Goal: Transaction & Acquisition: Download file/media

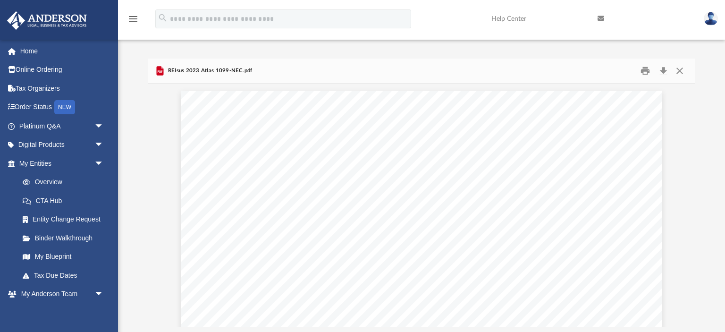
scroll to position [215, 546]
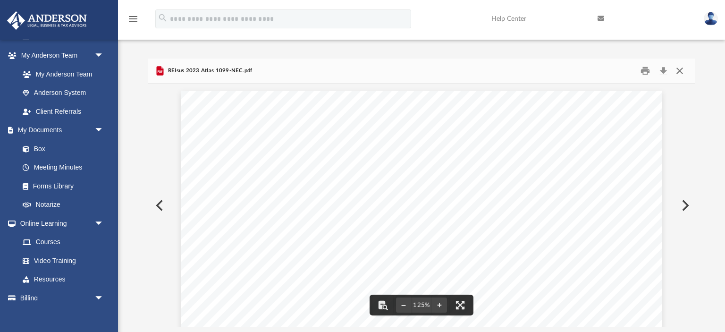
click at [679, 73] on button "Close" at bounding box center [679, 71] width 17 height 15
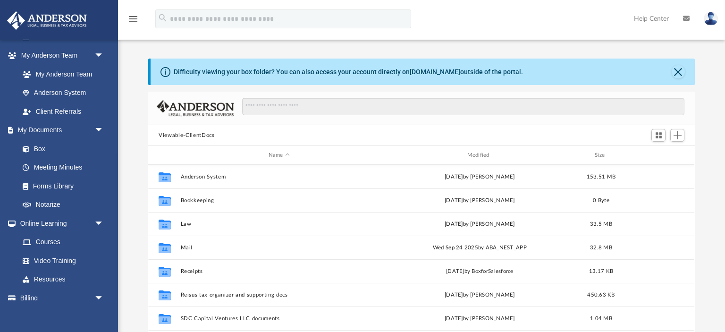
scroll to position [214, 546]
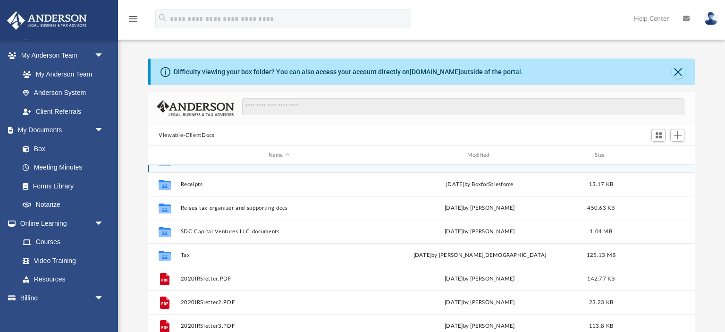
scroll to position [89, 0]
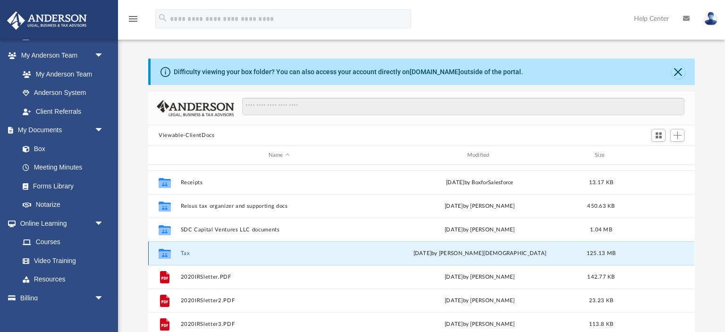
click at [186, 253] on button "Tax" at bounding box center [279, 253] width 197 height 6
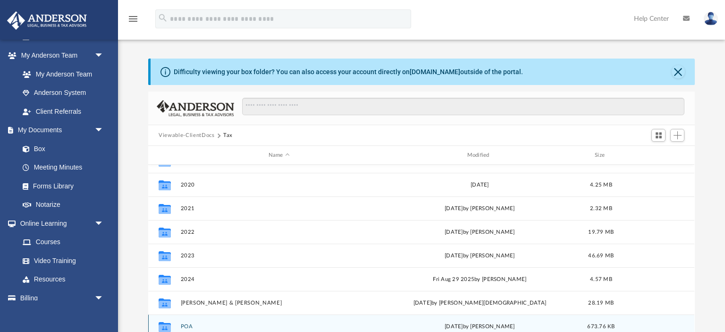
scroll to position [16, 0]
click at [186, 254] on div "Collaborated Folder 2019 [DATE] 4.73 MB Collaborated Folder 2020 [DATE] 4.25 MB…" at bounding box center [421, 262] width 546 height 195
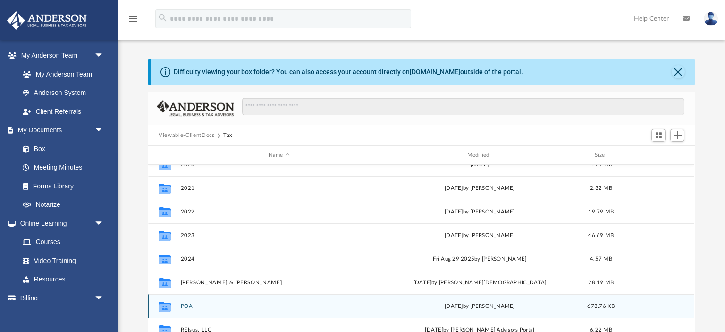
scroll to position [64, 0]
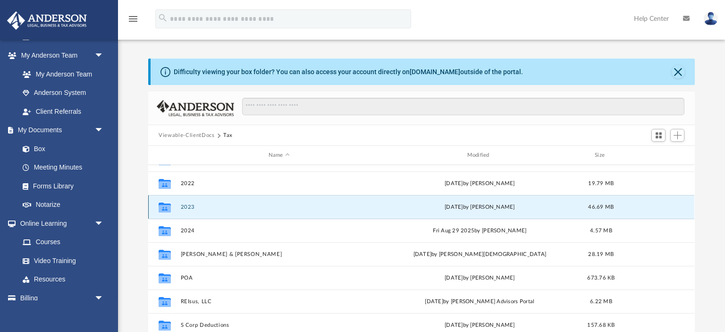
click at [187, 206] on button "2023" at bounding box center [279, 207] width 197 height 6
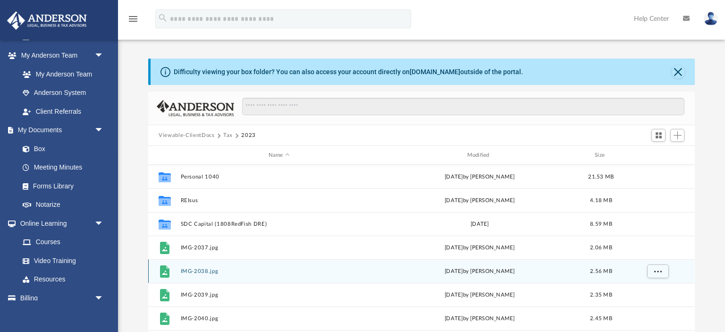
scroll to position [0, 0]
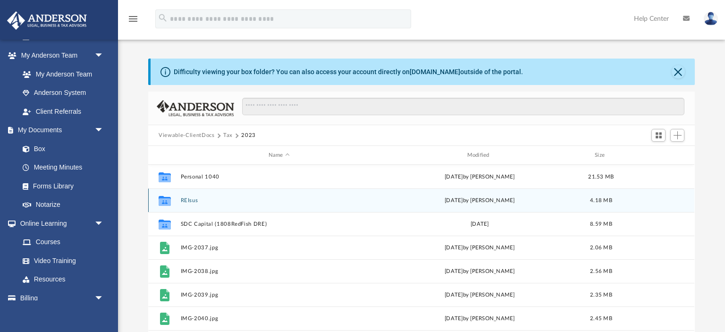
click at [187, 201] on button "REIsus" at bounding box center [279, 200] width 197 height 6
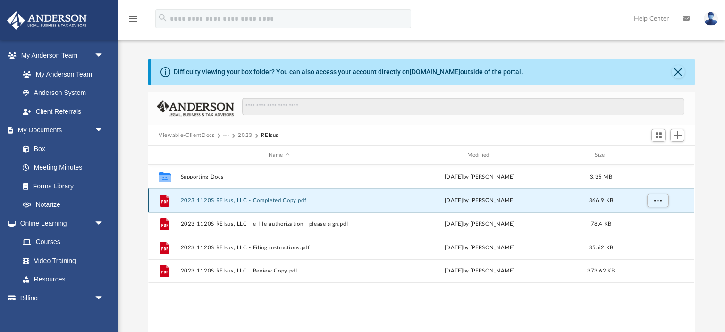
click at [187, 201] on button "2023 1120S REIsus, LLC - Completed Copy.pdf" at bounding box center [279, 200] width 197 height 6
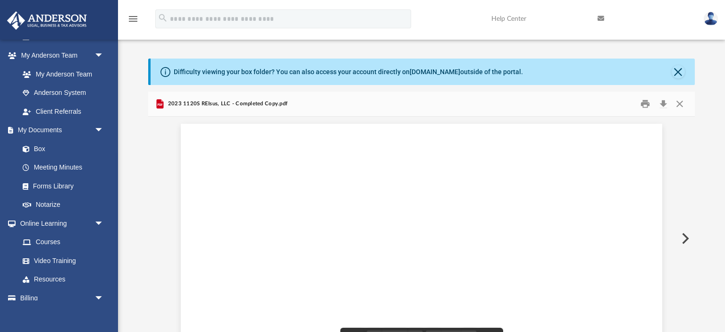
scroll to position [8922, 0]
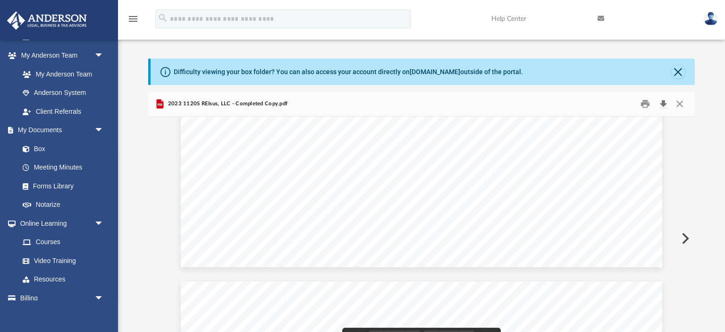
click at [663, 104] on button "Download" at bounding box center [663, 104] width 17 height 15
click at [682, 103] on button "Close" at bounding box center [679, 104] width 17 height 15
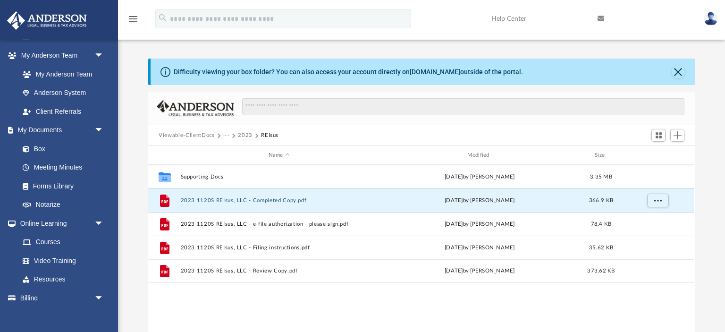
click at [244, 133] on button "2023" at bounding box center [245, 135] width 15 height 8
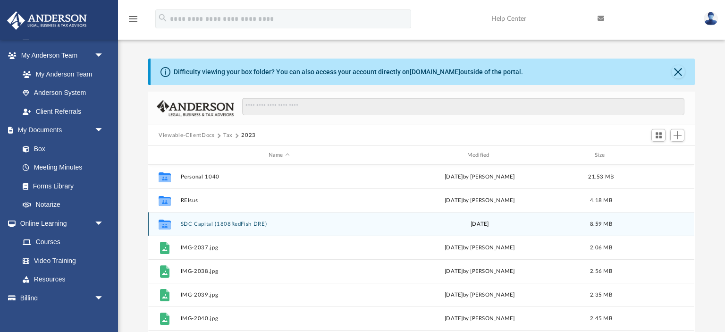
click at [188, 225] on button "SDC Capital (1808RedFish DRE)" at bounding box center [279, 224] width 197 height 6
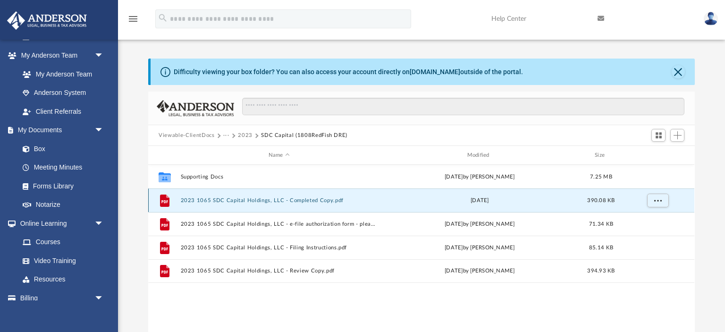
click at [211, 201] on button "2023 1065 SDC Capital Holdings, LLC - Completed Copy.pdf" at bounding box center [279, 200] width 197 height 6
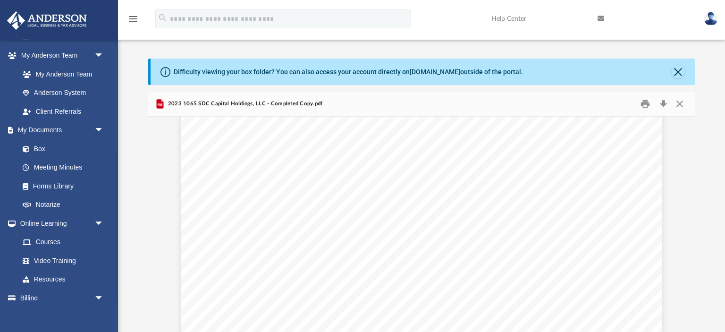
scroll to position [0, 0]
click at [664, 104] on button "Download" at bounding box center [663, 104] width 17 height 15
click at [681, 104] on button "Close" at bounding box center [679, 104] width 17 height 15
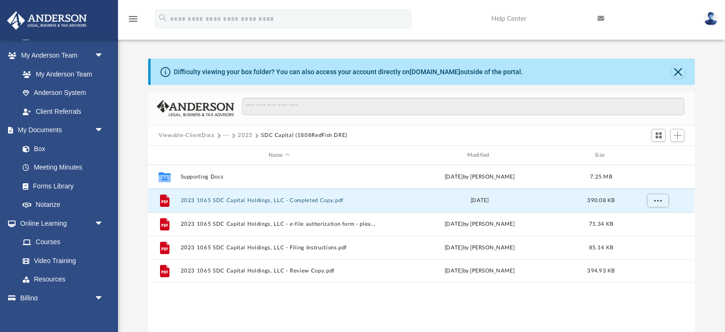
click at [241, 134] on button "2023" at bounding box center [245, 135] width 15 height 8
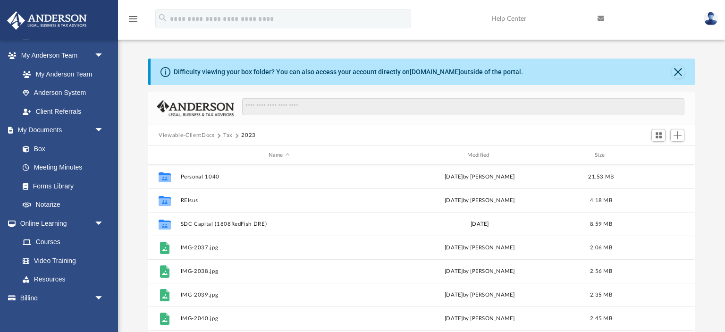
click at [228, 135] on button "Tax" at bounding box center [227, 135] width 9 height 8
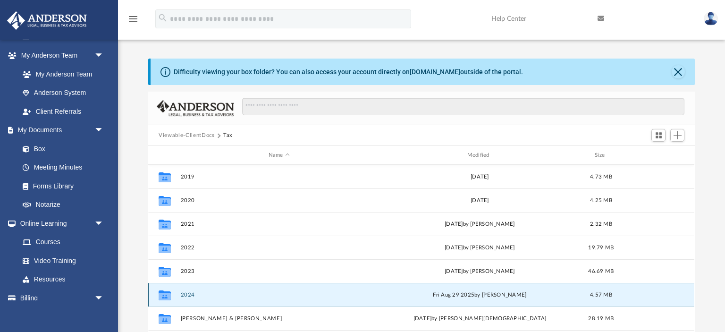
click at [189, 297] on button "2024" at bounding box center [279, 295] width 197 height 6
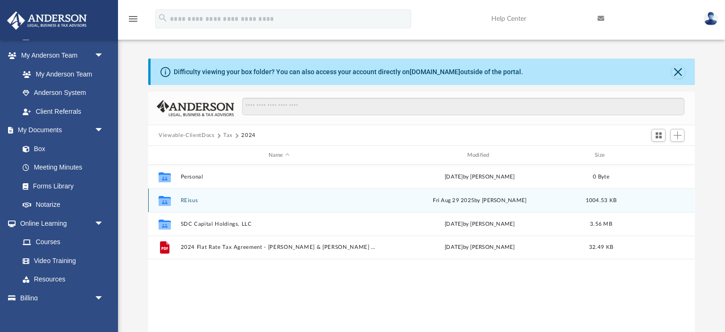
click at [192, 200] on button "REisus" at bounding box center [279, 200] width 197 height 6
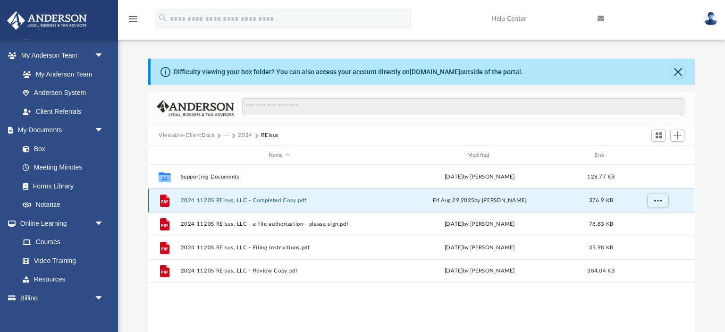
click at [207, 200] on button "2024 1120S REIsus, LLC - Completed Copy.pdf" at bounding box center [279, 200] width 197 height 6
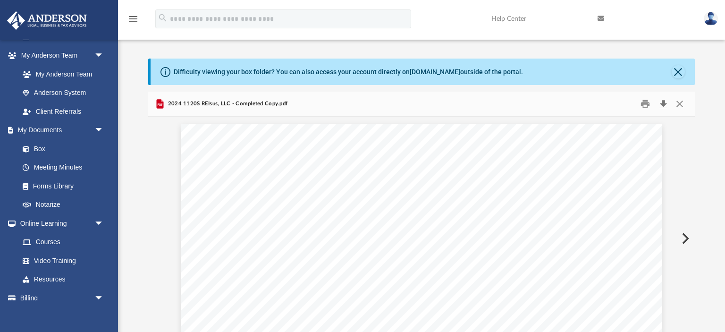
scroll to position [8285, 0]
click at [667, 102] on button "Download" at bounding box center [663, 104] width 17 height 15
click at [676, 103] on button "Close" at bounding box center [679, 104] width 17 height 15
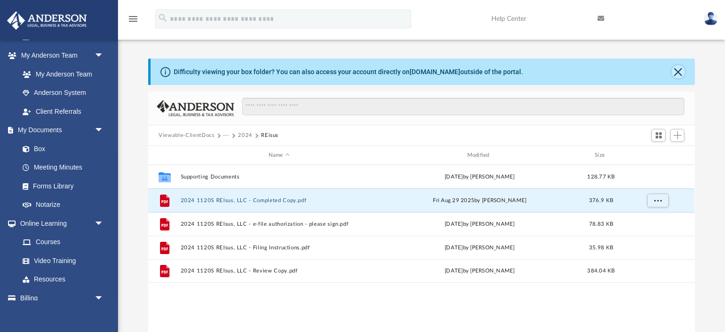
click at [675, 72] on button "Close" at bounding box center [678, 71] width 13 height 13
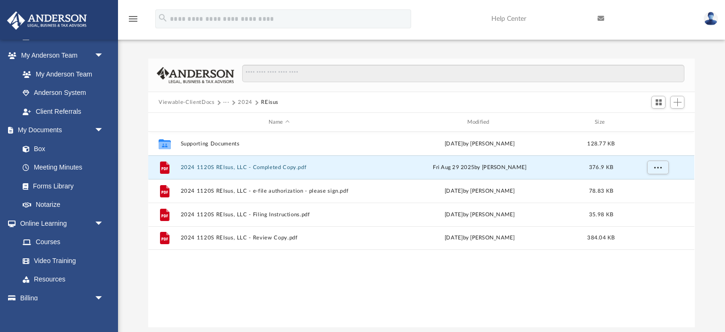
click at [243, 101] on button "2024" at bounding box center [245, 102] width 15 height 8
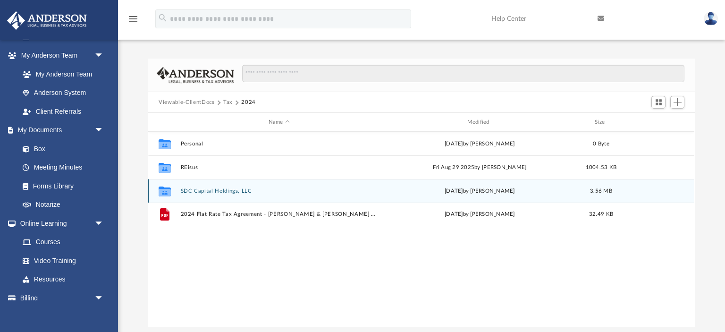
click at [198, 187] on div "Collaborated Folder SDC Capital Holdings, LLC [DATE] by [PERSON_NAME] 3.56 MB" at bounding box center [421, 191] width 546 height 24
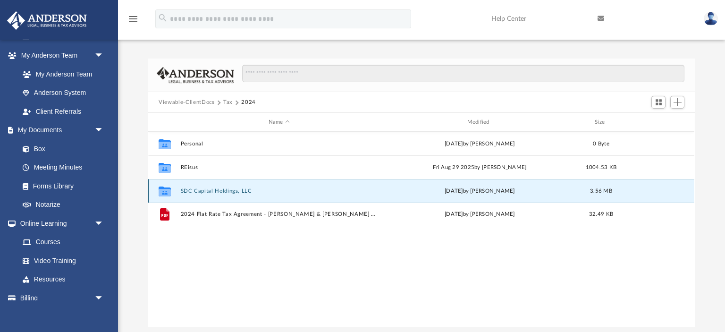
click at [197, 192] on button "SDC Capital Holdings, LLC" at bounding box center [279, 191] width 197 height 6
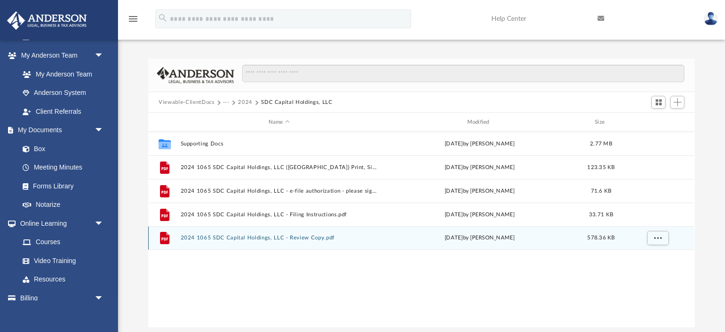
click at [217, 237] on button "2024 1065 SDC Capital Holdings, LLC - Review Copy.pdf" at bounding box center [279, 238] width 197 height 6
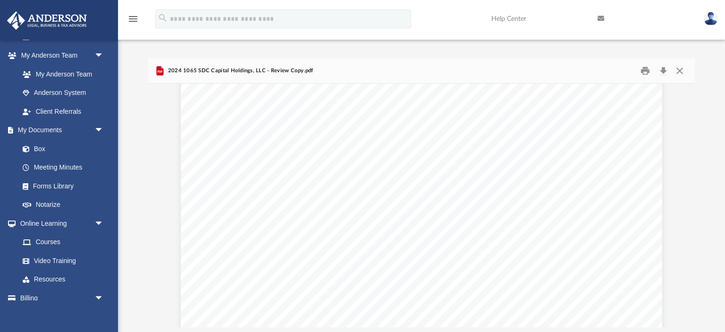
scroll to position [0, 0]
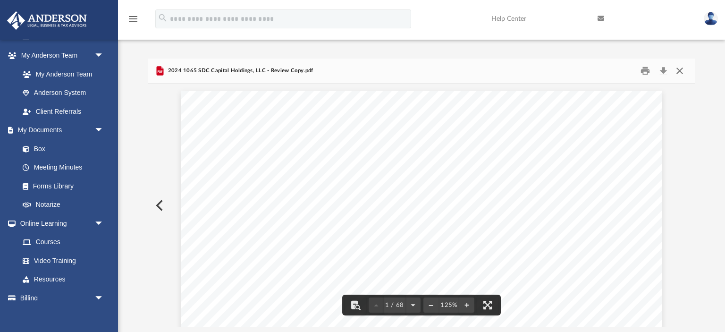
click at [676, 70] on button "Close" at bounding box center [679, 71] width 17 height 15
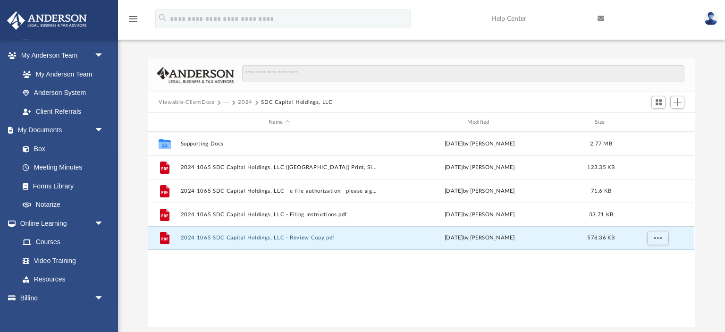
click at [244, 101] on button "2024" at bounding box center [245, 102] width 15 height 8
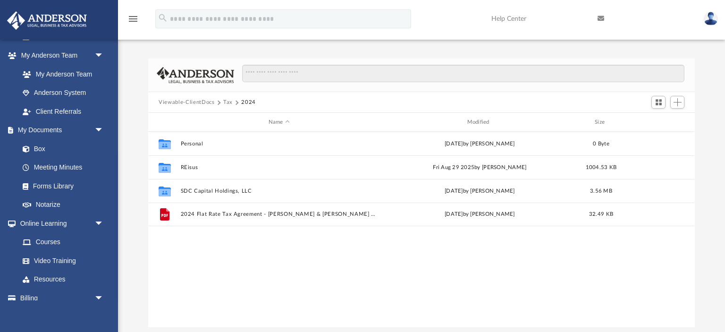
click at [244, 101] on button "2024" at bounding box center [248, 102] width 15 height 8
click at [226, 101] on button "Tax" at bounding box center [227, 102] width 9 height 8
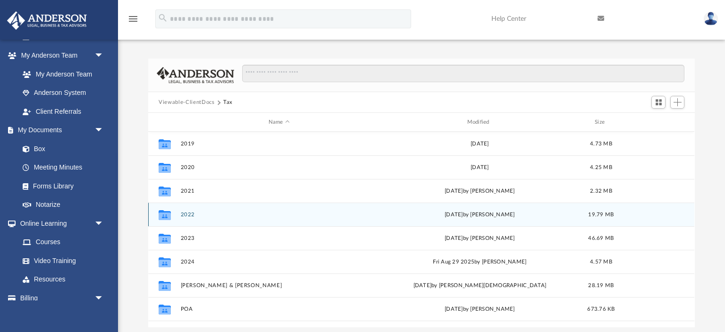
scroll to position [64, 0]
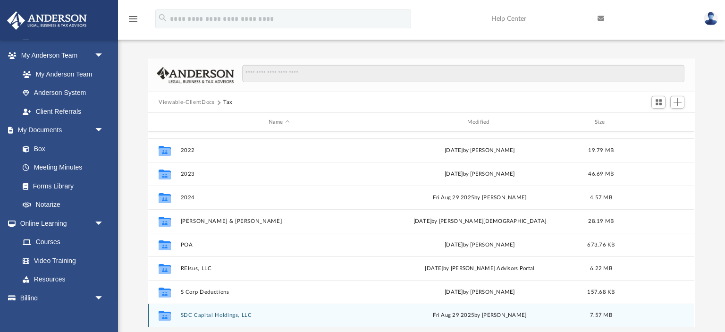
click at [194, 316] on button "SDC Capital Holdings, LLC" at bounding box center [279, 315] width 197 height 6
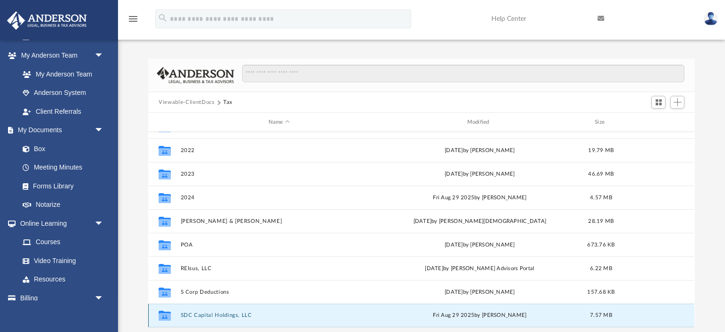
click at [194, 316] on button "SDC Capital Holdings, LLC" at bounding box center [279, 315] width 197 height 6
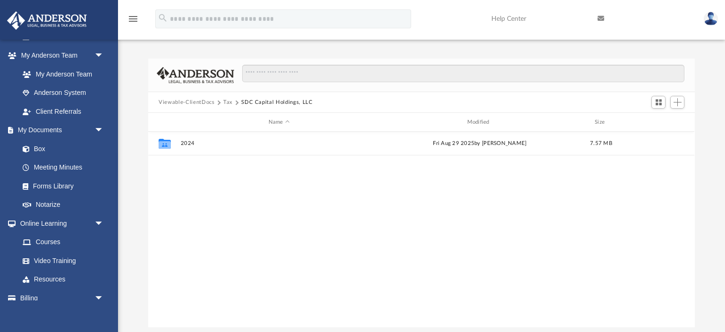
scroll to position [0, 0]
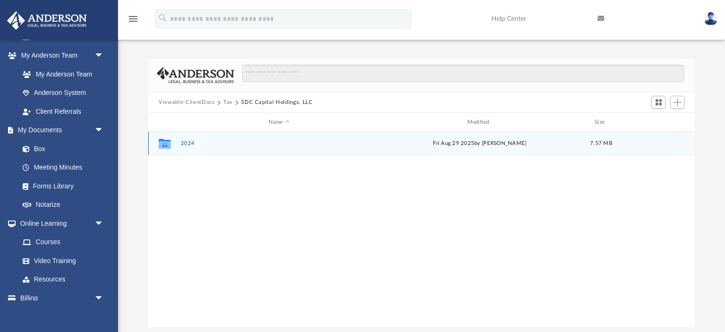
click at [192, 142] on button "2024" at bounding box center [279, 143] width 197 height 6
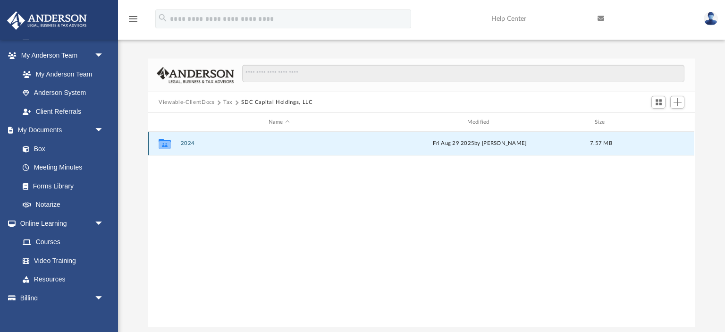
click at [192, 142] on button "2024" at bounding box center [279, 143] width 197 height 6
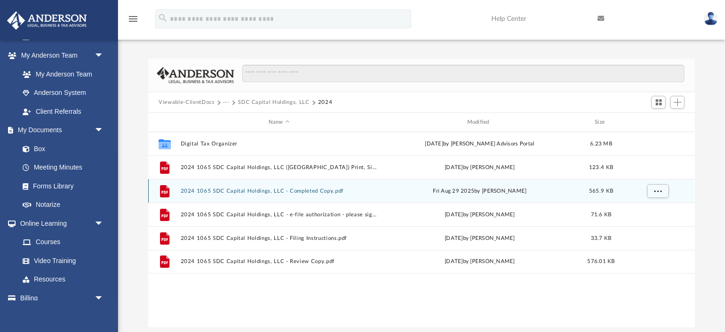
click at [226, 190] on button "2024 1065 SDC Capital Holdings, LLC - Completed Copy.pdf" at bounding box center [279, 191] width 197 height 6
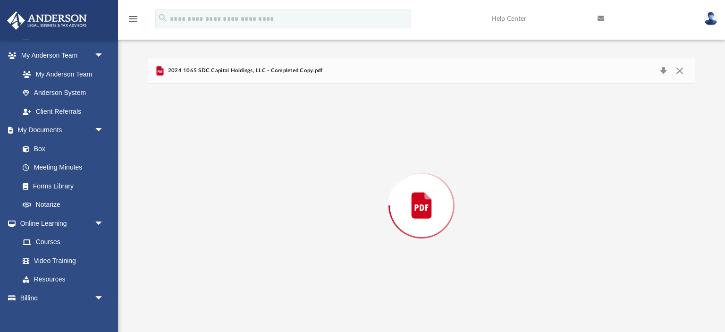
click at [226, 190] on div "Preview" at bounding box center [421, 206] width 546 height 244
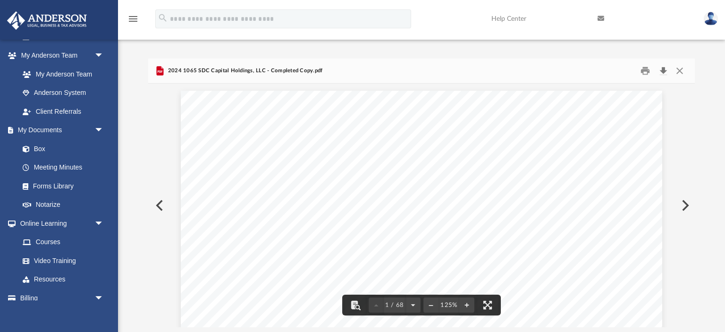
click at [663, 71] on button "Download" at bounding box center [663, 71] width 17 height 15
